Goal: Task Accomplishment & Management: Manage account settings

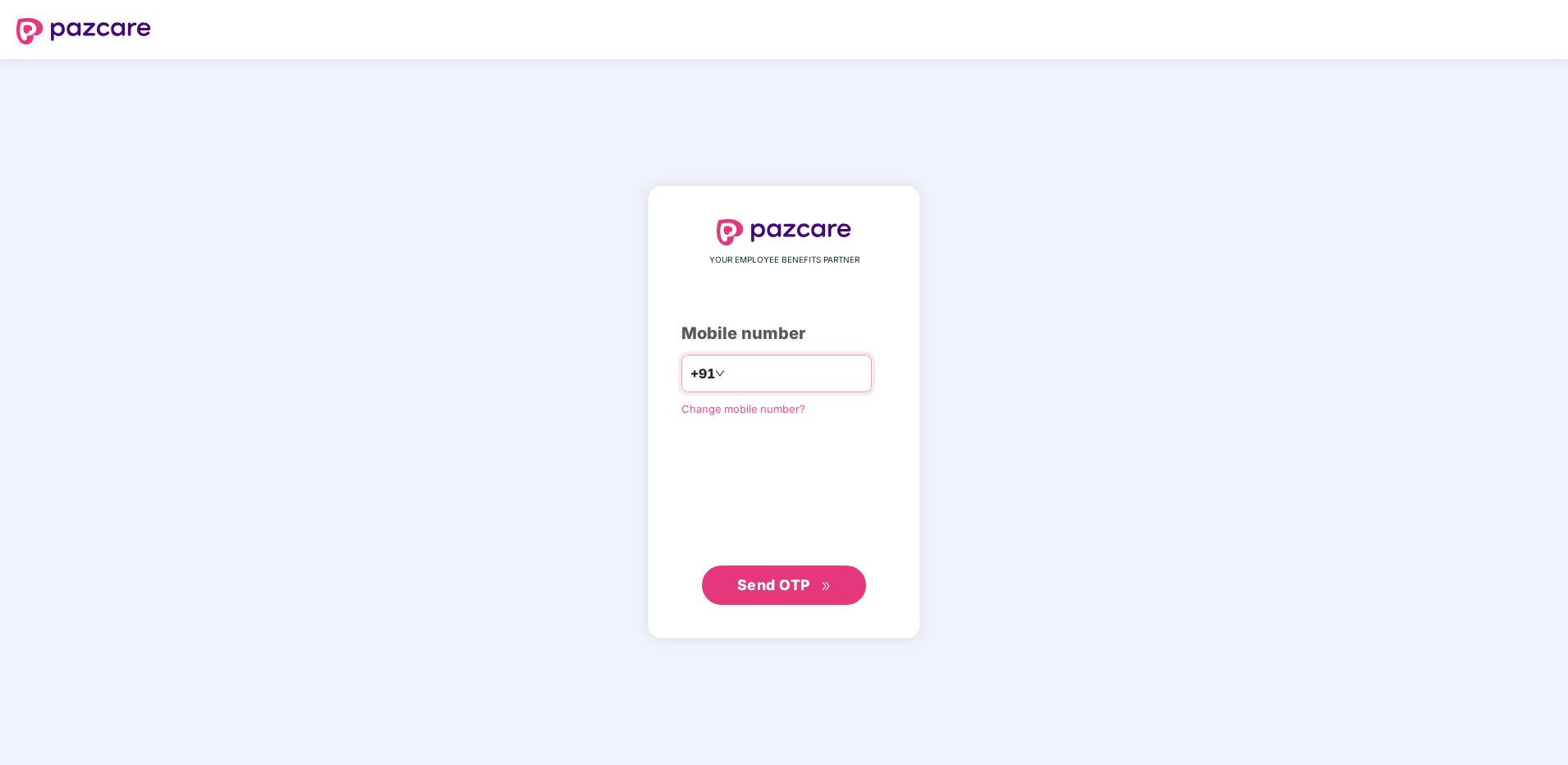
click at [814, 379] on input "number" at bounding box center [795, 373] width 134 height 26
drag, startPoint x: 706, startPoint y: 365, endPoint x: 738, endPoint y: 375, distance: 33.5
click at [729, 365] on input "**********" at bounding box center [795, 373] width 134 height 26
type input "**********"
click at [779, 589] on span "Send OTP" at bounding box center [774, 584] width 73 height 18
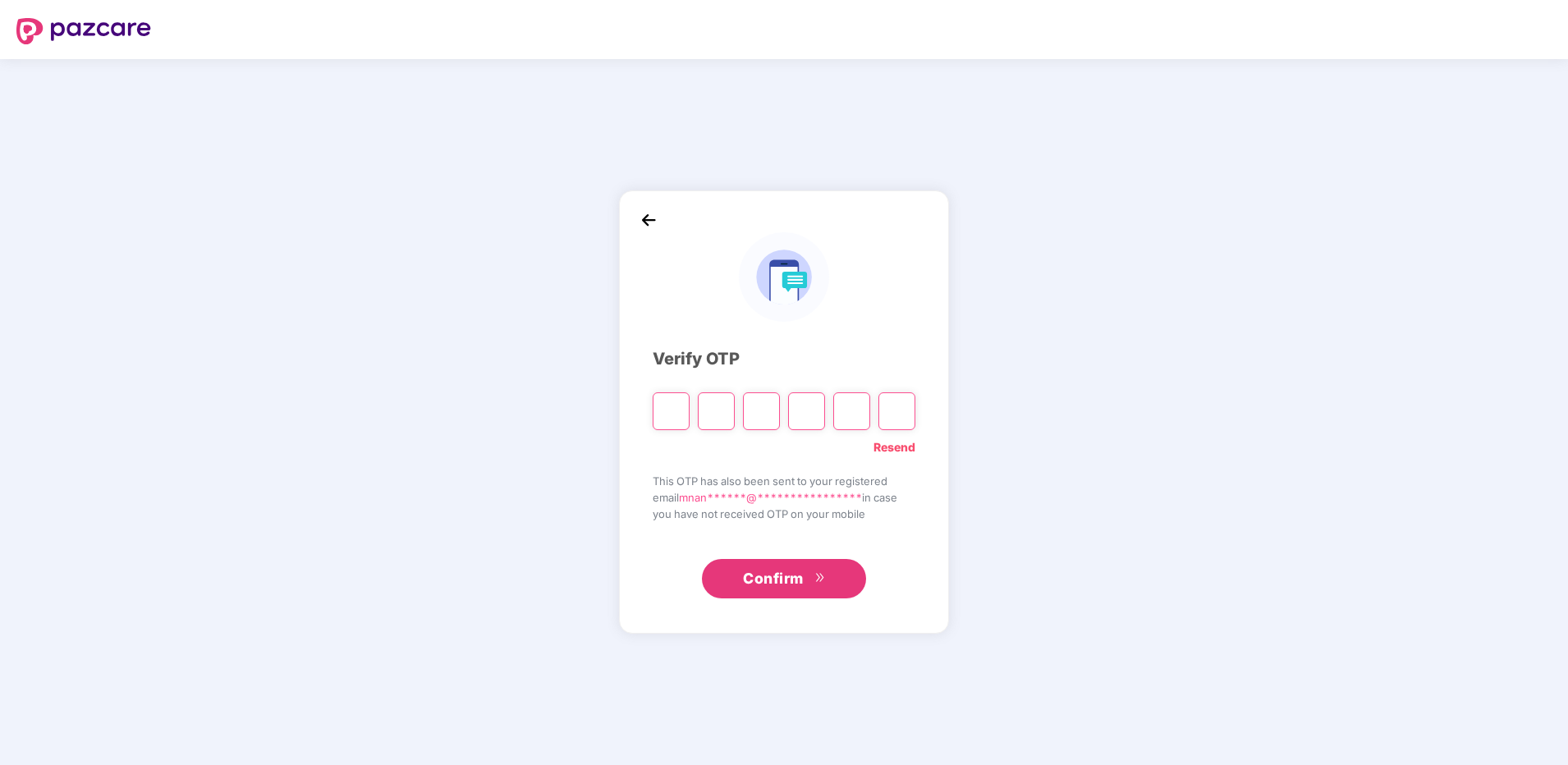
type input "*"
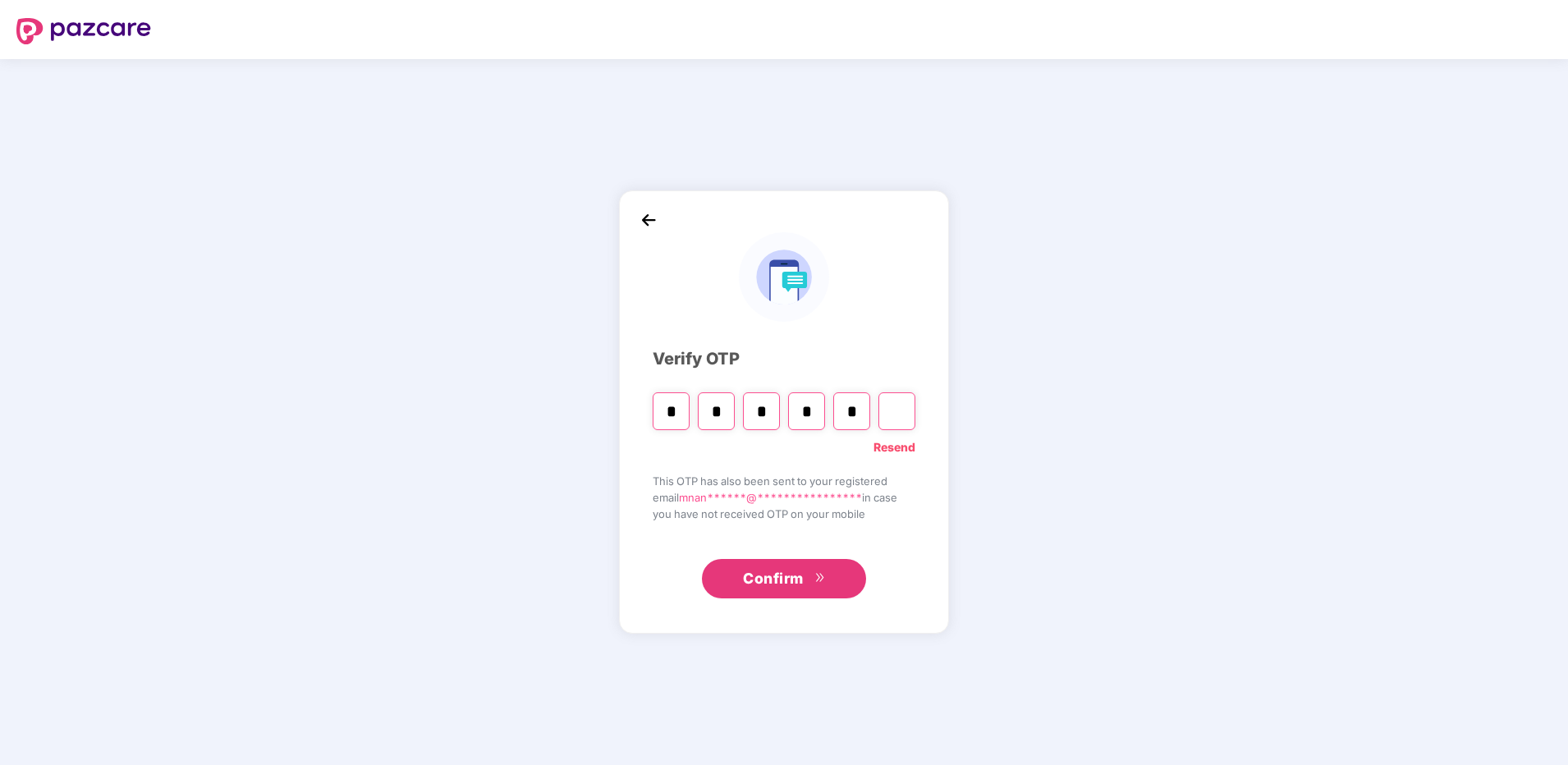
type input "*"
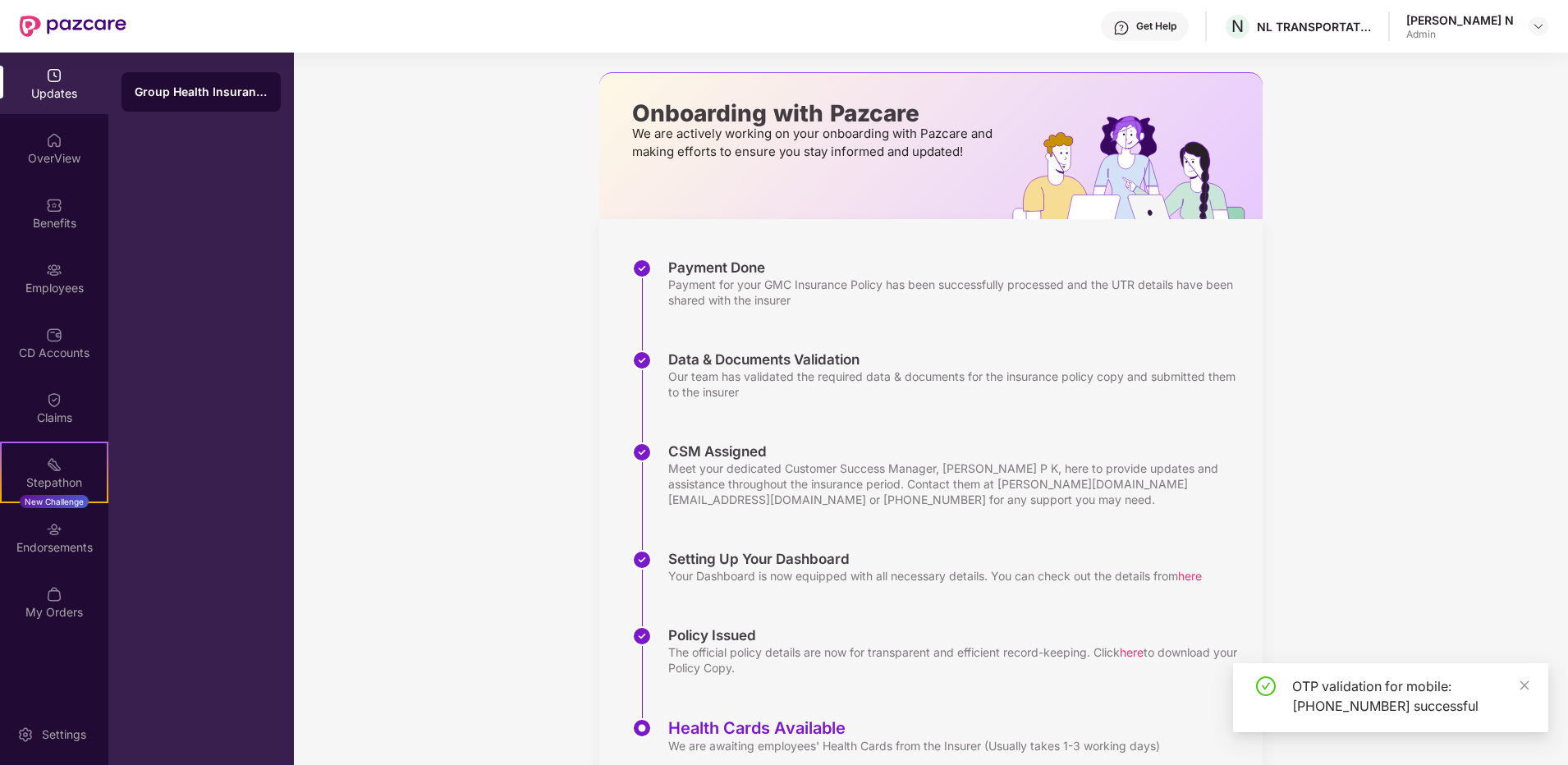
scroll to position [123, 0]
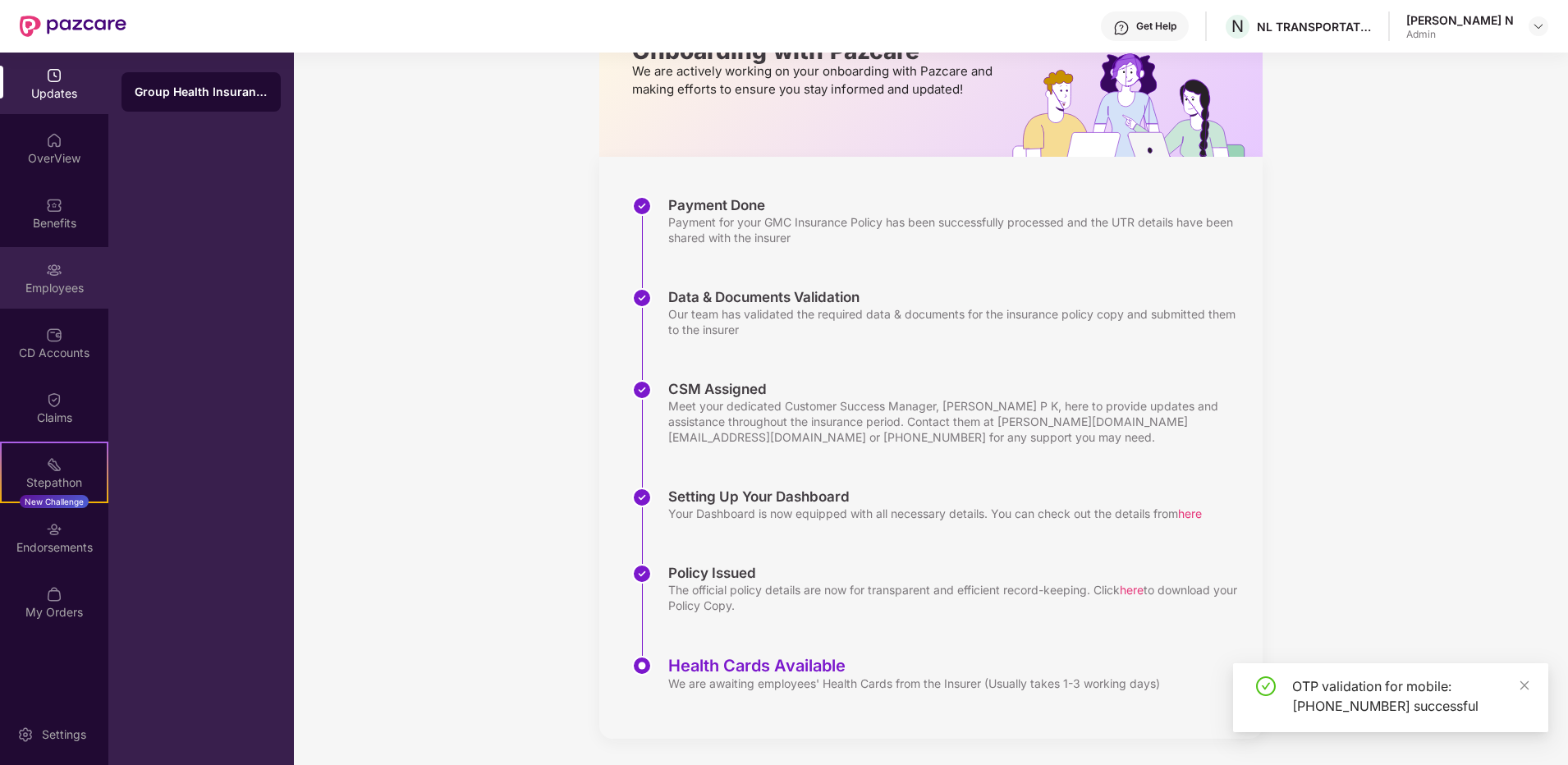
click at [70, 276] on div "Employees" at bounding box center [54, 278] width 108 height 62
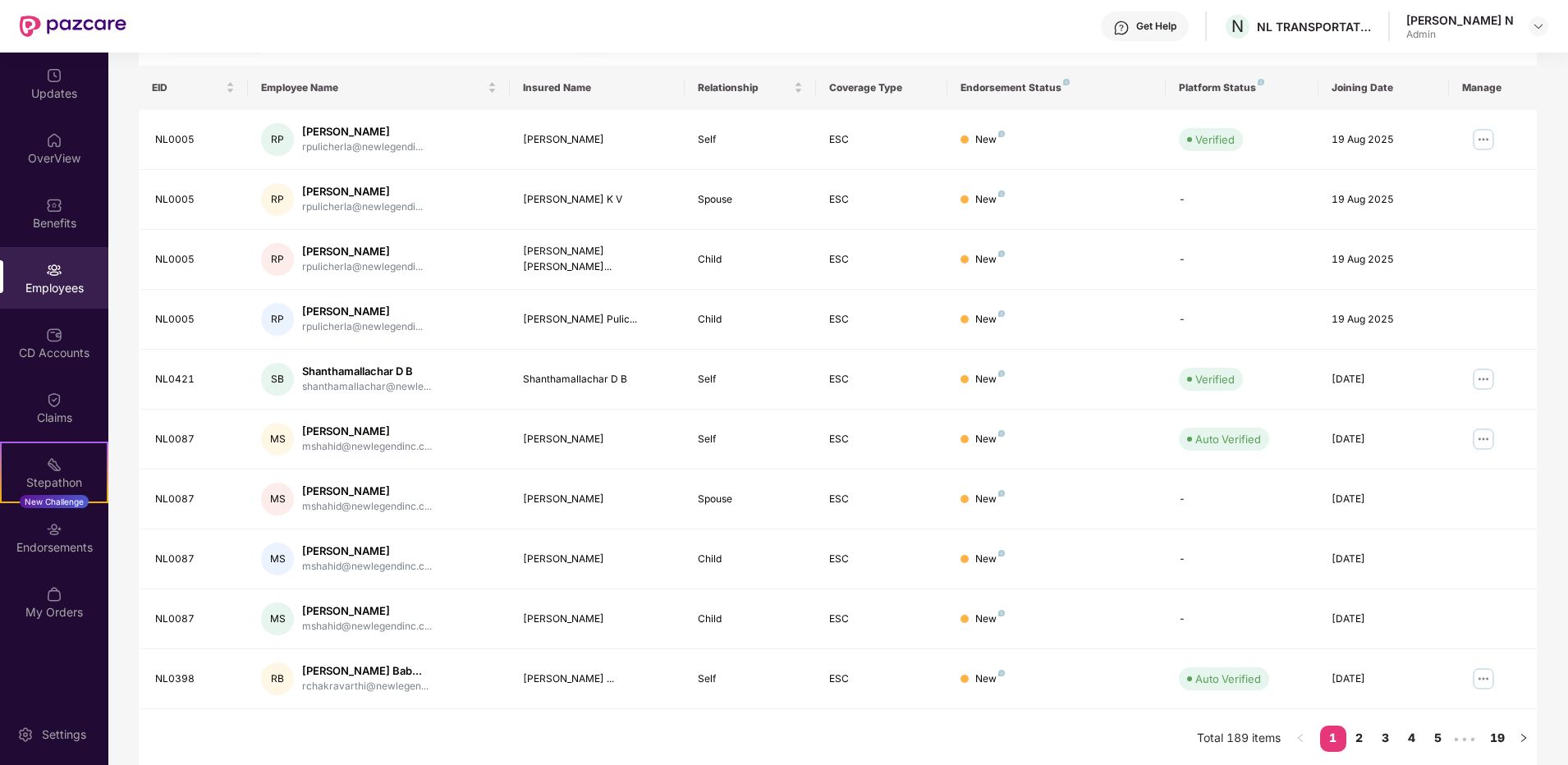
scroll to position [244, 0]
click at [1480, 434] on img at bounding box center [1483, 435] width 26 height 26
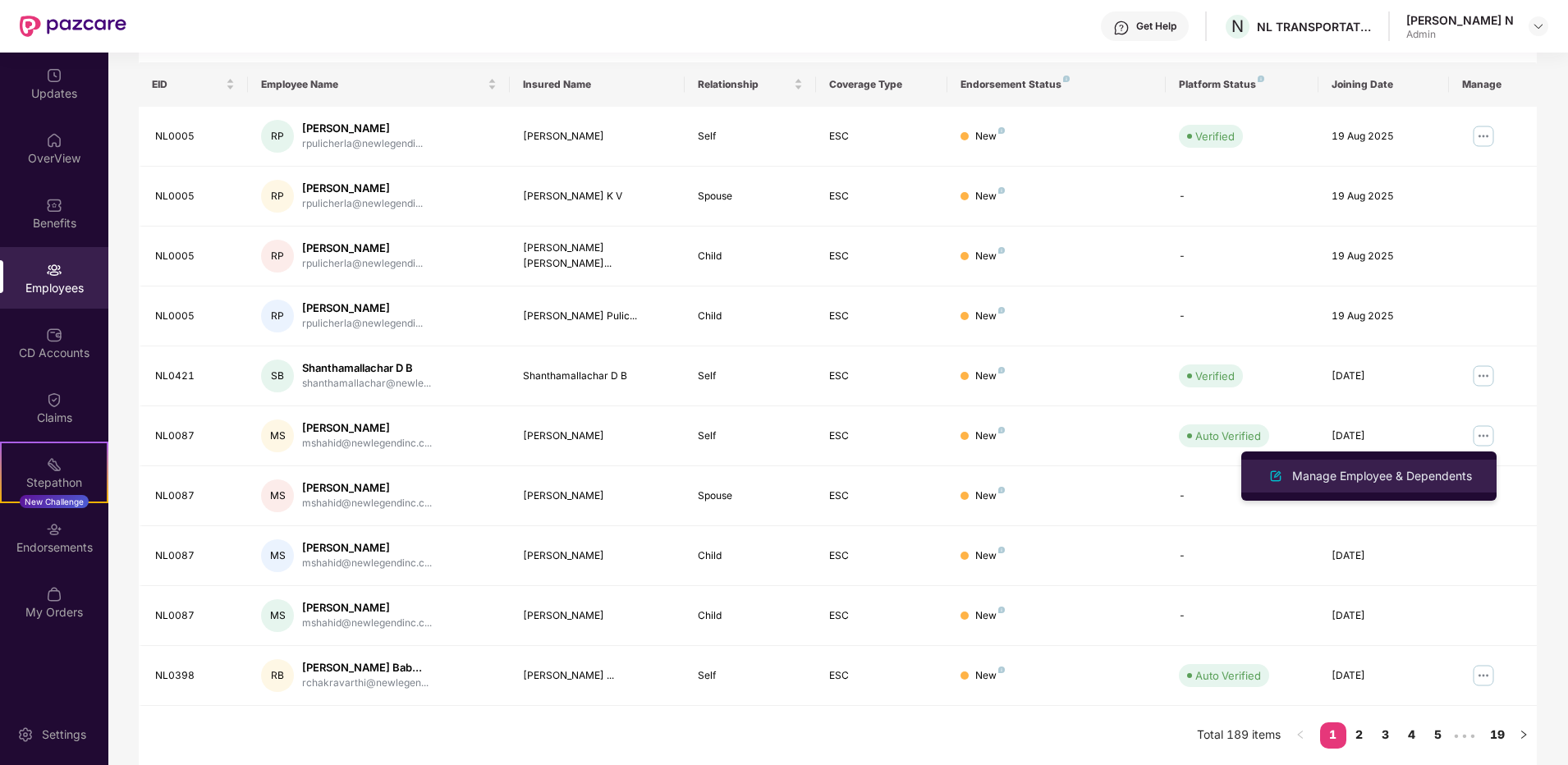
click at [1400, 477] on div "Manage Employee & Dependents" at bounding box center [1381, 476] width 186 height 18
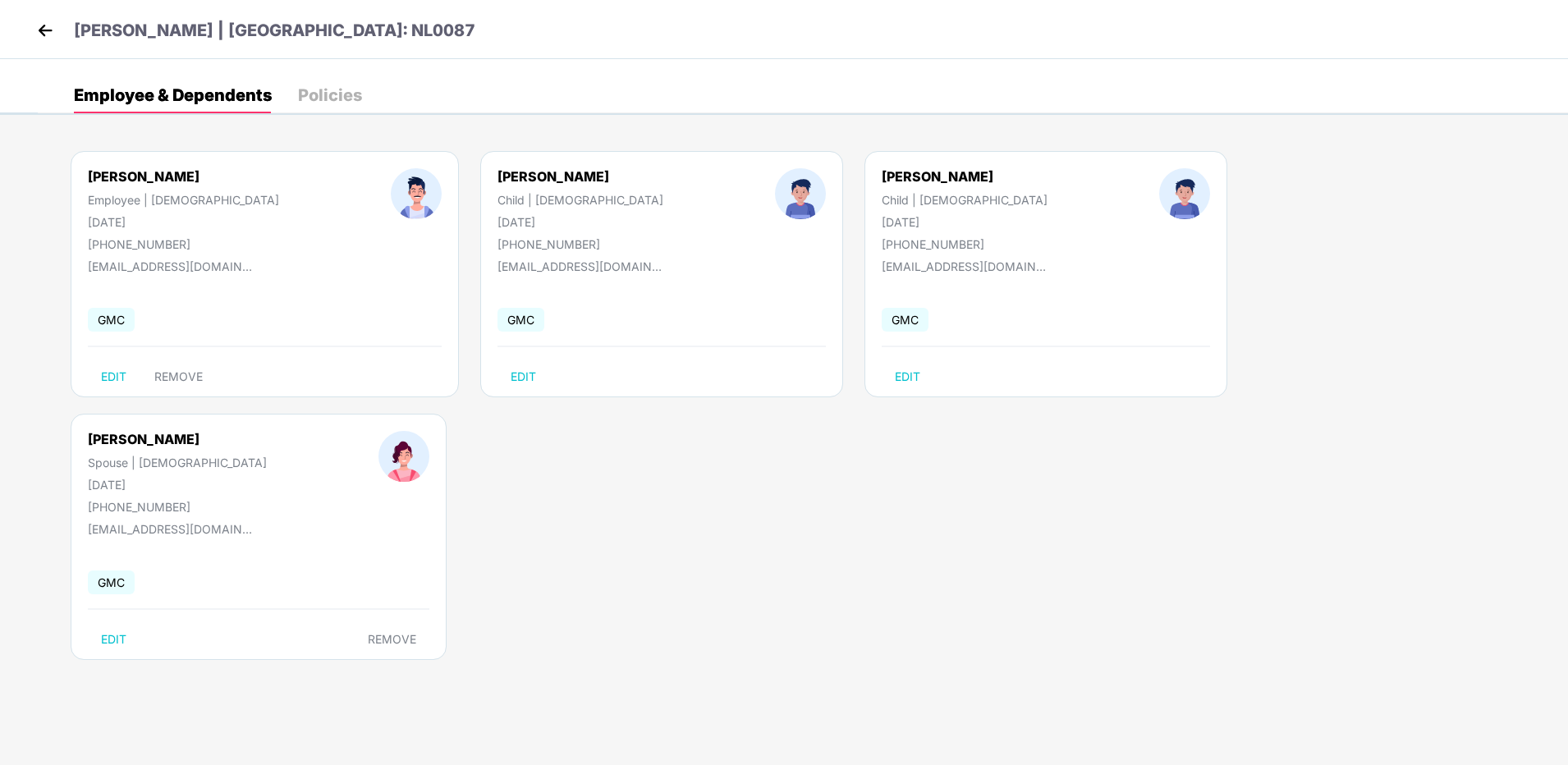
click at [315, 96] on div "Policies" at bounding box center [330, 95] width 64 height 17
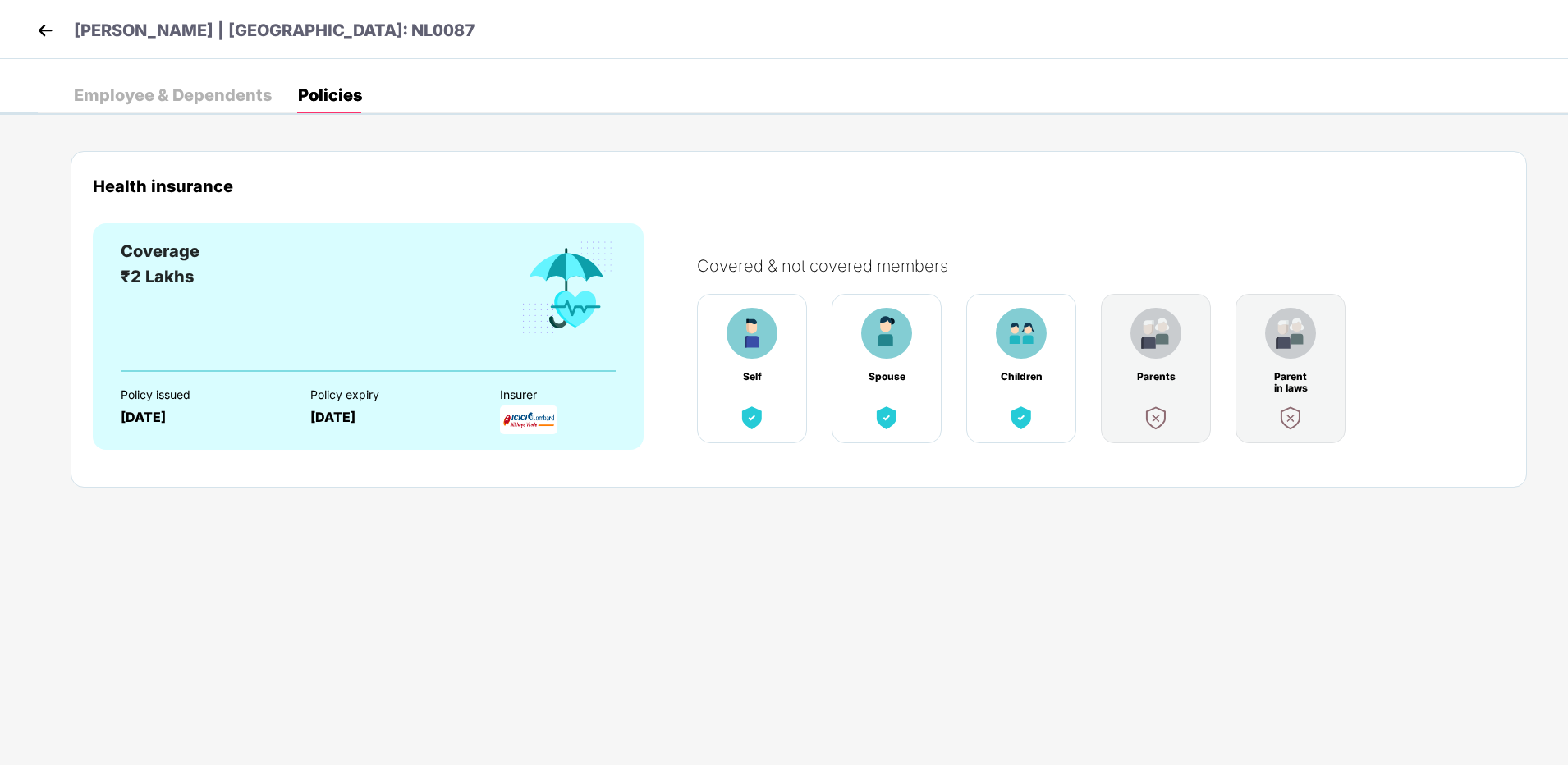
click at [1036, 350] on img at bounding box center [1021, 333] width 51 height 51
click at [1035, 350] on img at bounding box center [1021, 333] width 51 height 51
click at [1033, 349] on img at bounding box center [1021, 333] width 51 height 51
click at [1033, 345] on img at bounding box center [1021, 333] width 51 height 51
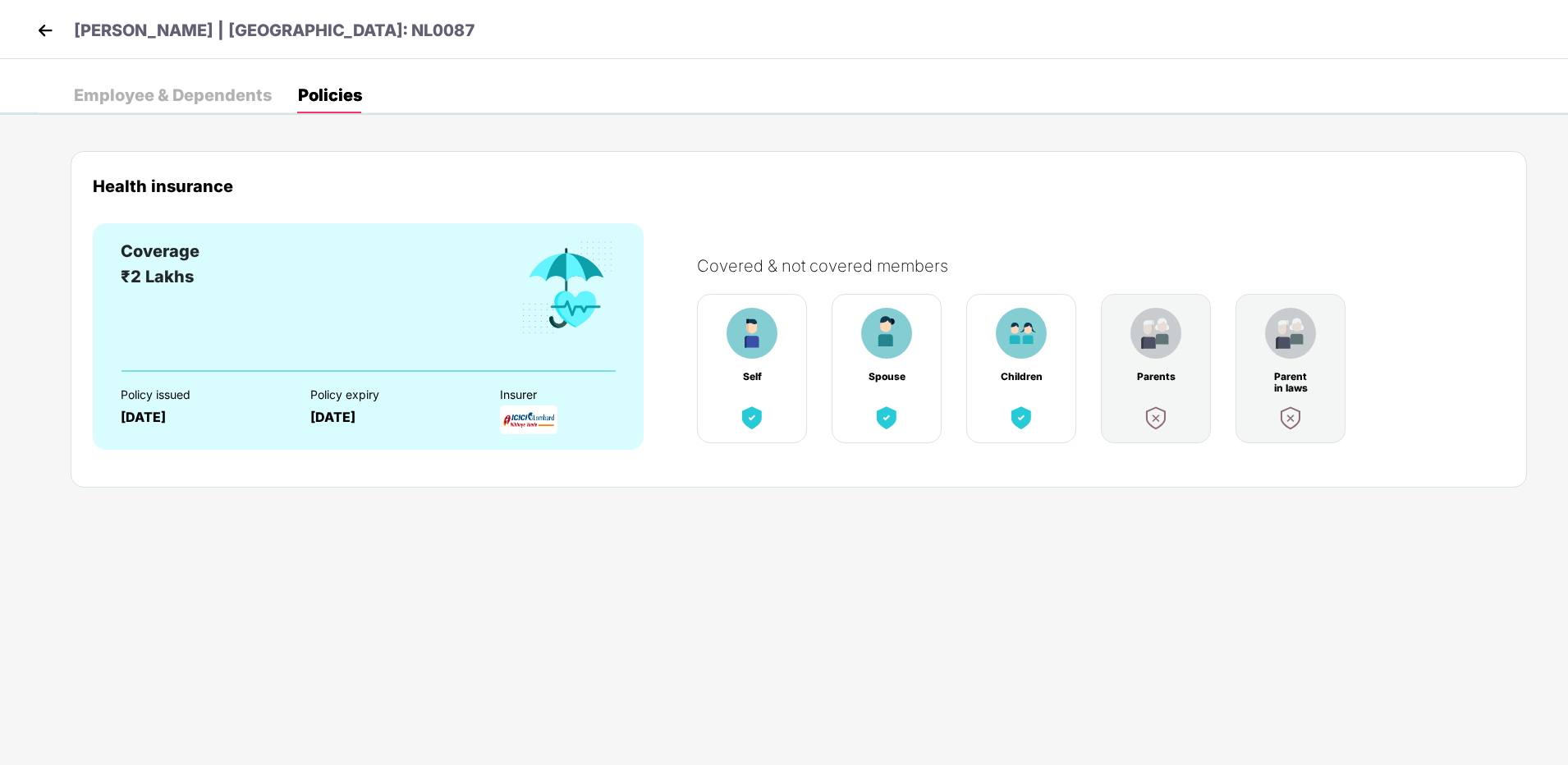
click at [1033, 345] on img at bounding box center [1021, 333] width 51 height 51
click at [149, 93] on div "Employee & Dependents" at bounding box center [173, 95] width 198 height 17
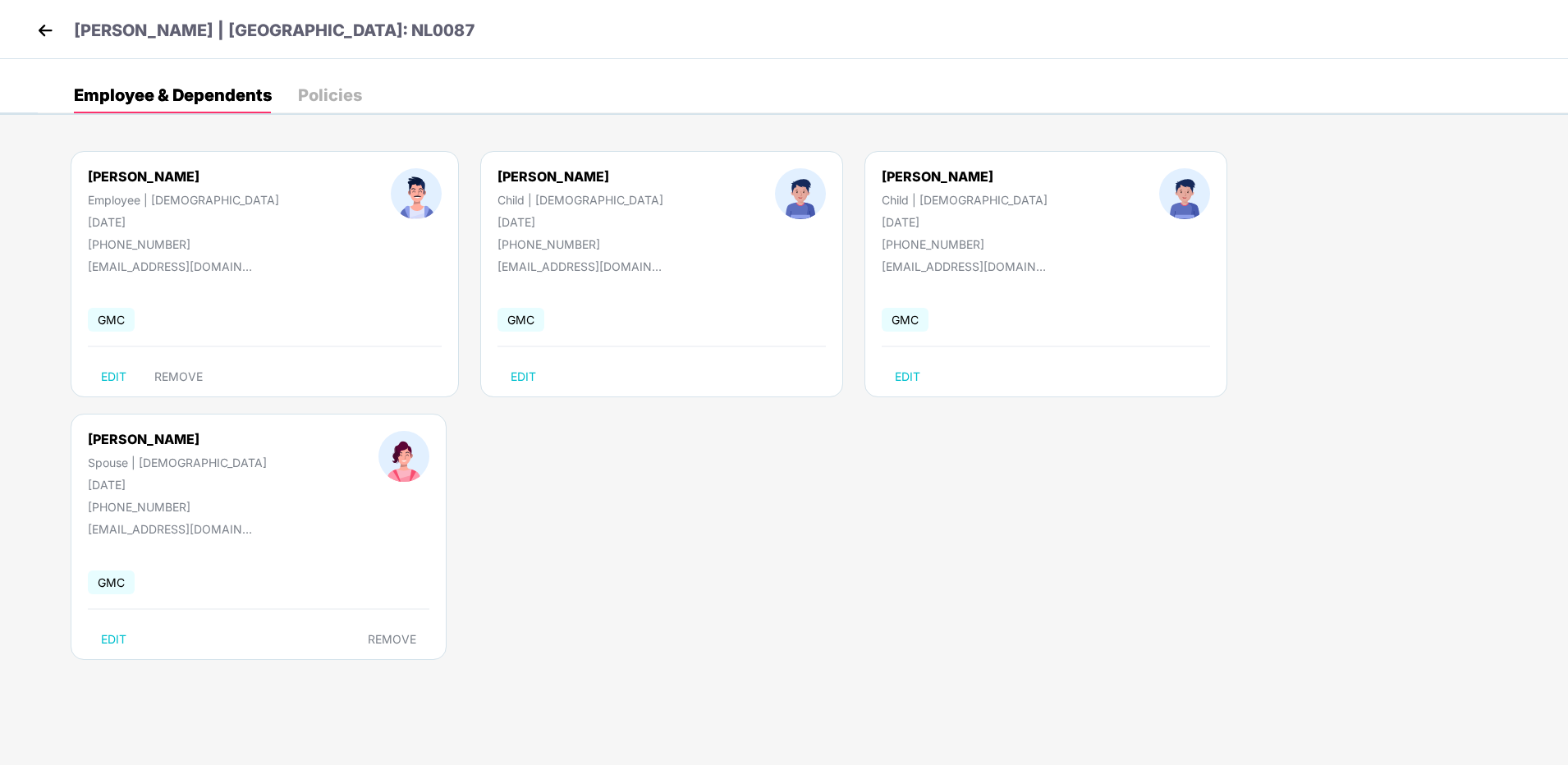
click at [72, 29] on header "Mohammed Shahid | EID: NL0087" at bounding box center [254, 33] width 442 height 29
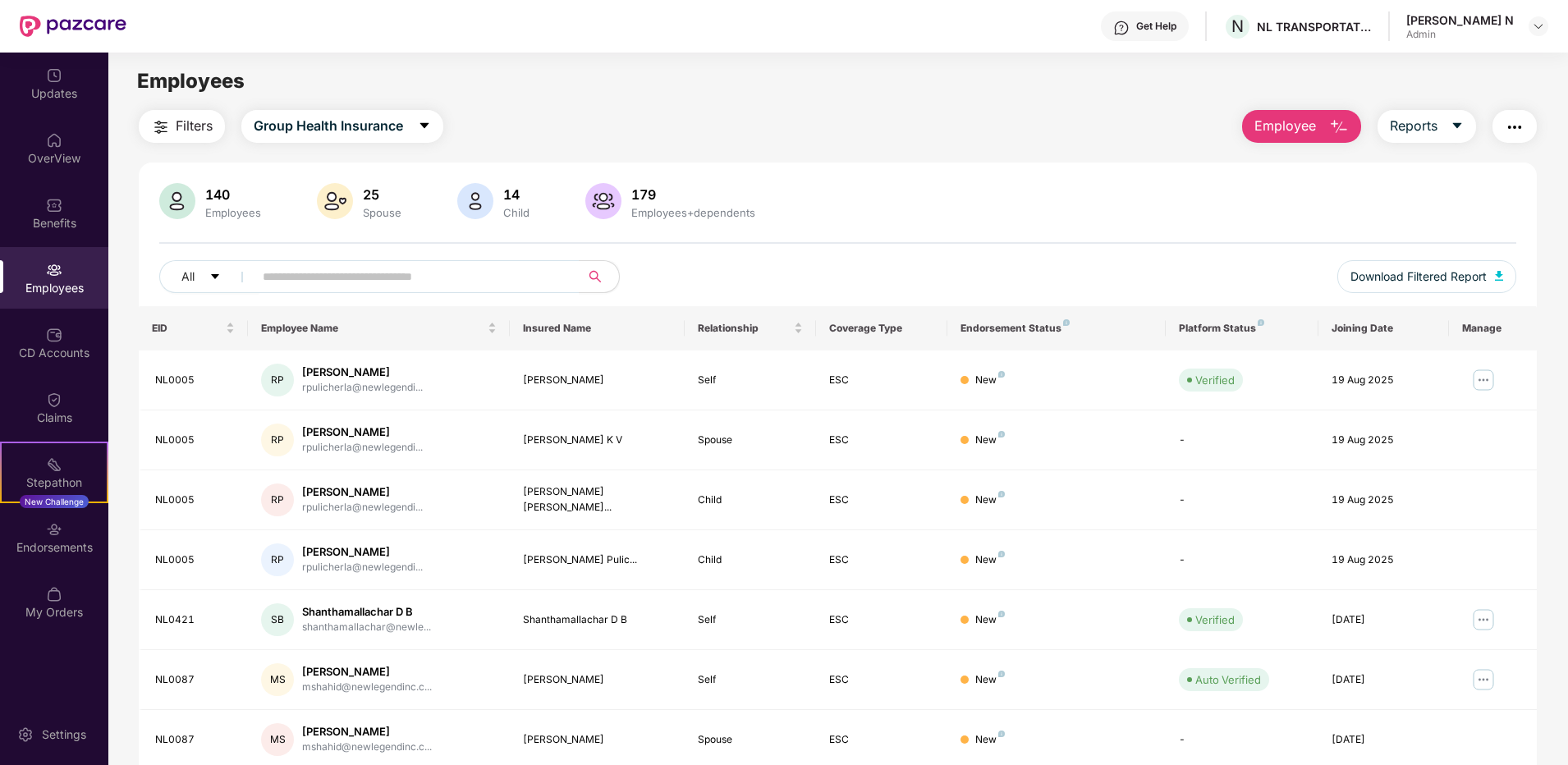
click at [82, 25] on img at bounding box center [73, 27] width 107 height 22
click at [40, 350] on div "CD Accounts" at bounding box center [54, 353] width 108 height 17
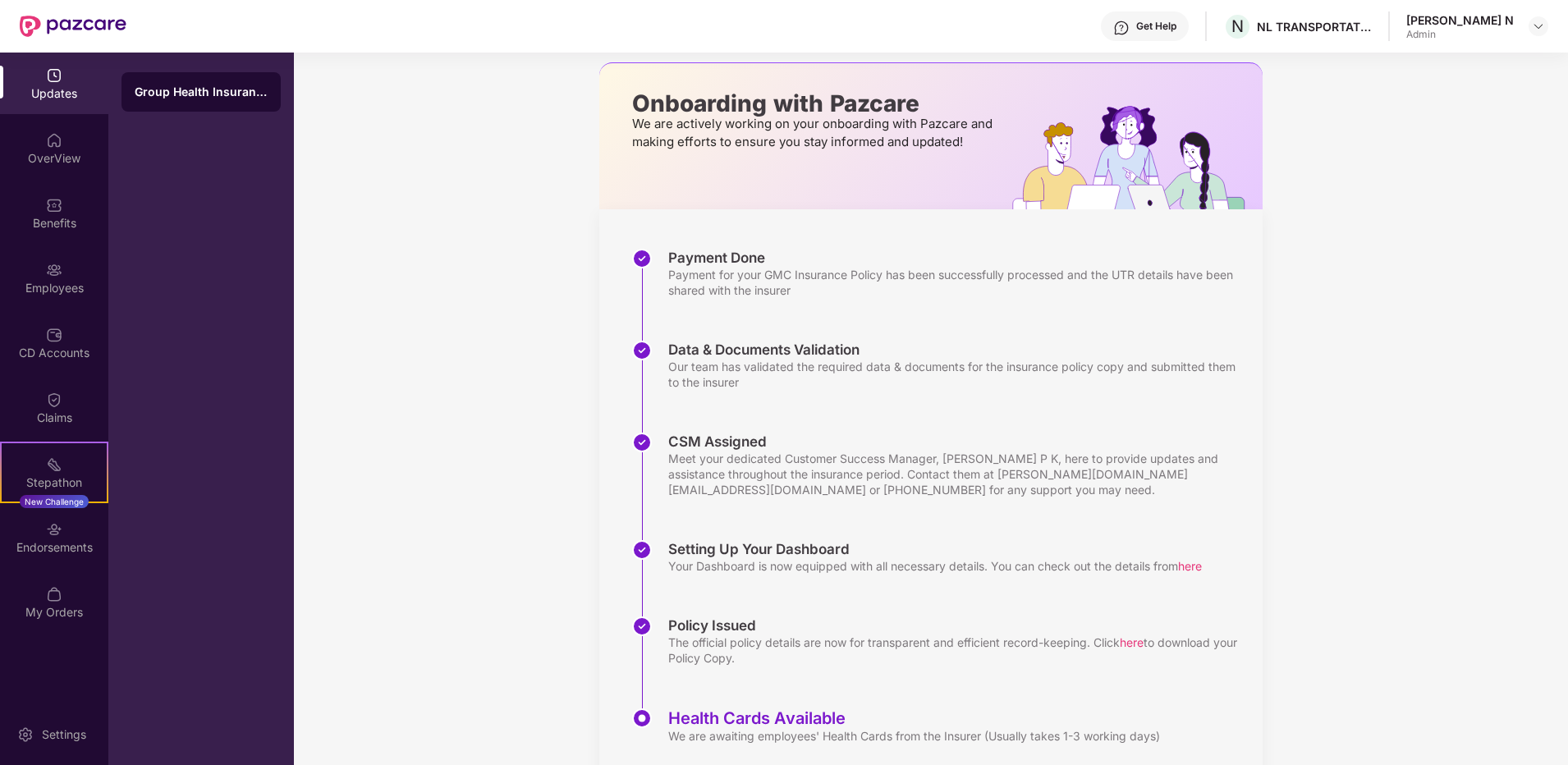
scroll to position [123, 0]
